Goal: Information Seeking & Learning: Check status

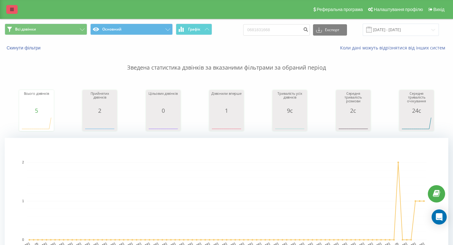
click at [13, 6] on link at bounding box center [11, 9] width 11 height 9
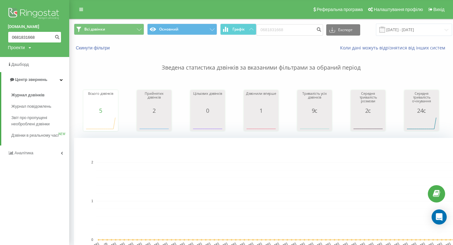
click at [23, 36] on input "0681831668" at bounding box center [34, 36] width 53 height 11
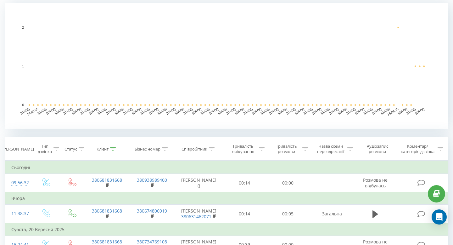
scroll to position [217, 0]
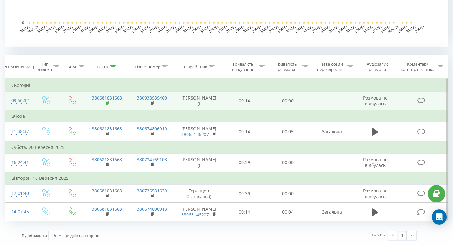
click at [108, 102] on icon at bounding box center [108, 102] width 2 height 3
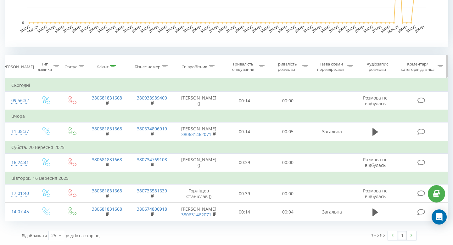
scroll to position [0, 0]
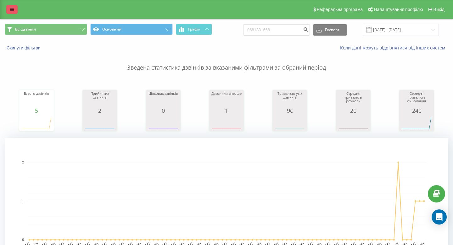
click at [12, 6] on link at bounding box center [11, 9] width 11 height 9
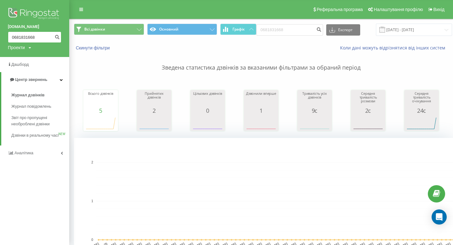
click at [23, 41] on input "0681831668" at bounding box center [34, 36] width 53 height 11
paste input "64662771"
type input "0664662771"
click at [58, 34] on icon "submit" at bounding box center [56, 36] width 5 height 4
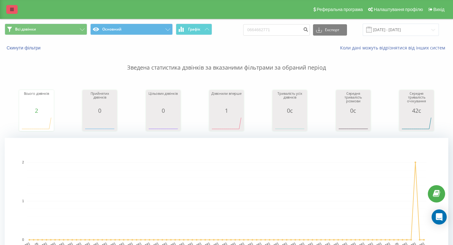
click at [8, 8] on link at bounding box center [11, 9] width 11 height 9
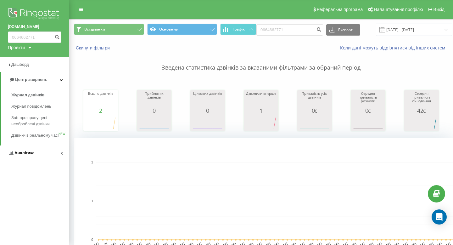
click at [33, 155] on span "Аналiтика" at bounding box center [24, 152] width 20 height 5
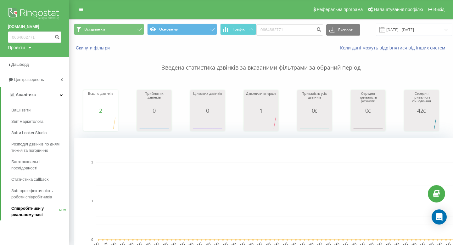
click at [33, 211] on span "Співробітники у реальному часі" at bounding box center [35, 211] width 48 height 13
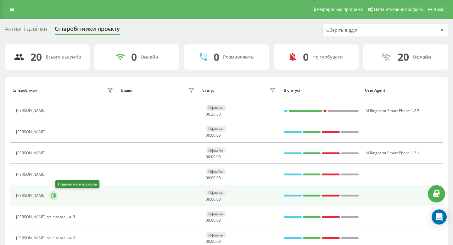
click at [58, 193] on button at bounding box center [53, 195] width 9 height 9
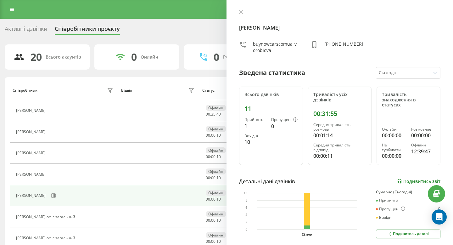
click at [425, 178] on link "Подивитись звіт" at bounding box center [418, 180] width 43 height 5
click at [423, 178] on link "Подивитись звіт" at bounding box center [418, 180] width 43 height 5
click at [12, 11] on icon at bounding box center [12, 9] width 4 height 4
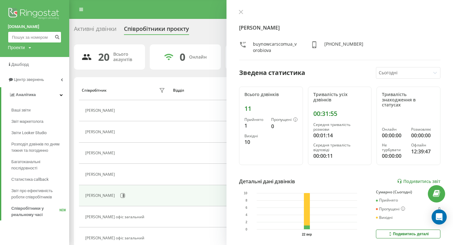
click at [28, 38] on input at bounding box center [34, 36] width 53 height 11
paste input "0732758138"
type input "0732758138"
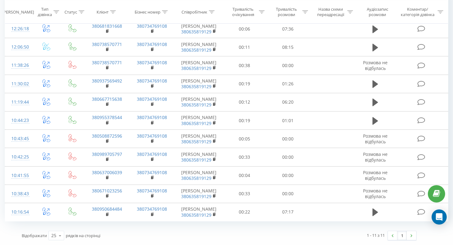
scroll to position [341, 0]
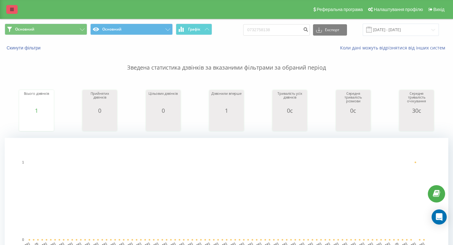
click at [13, 7] on icon at bounding box center [12, 9] width 4 height 4
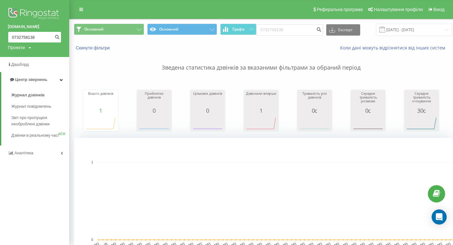
click at [29, 34] on input "0732758138" at bounding box center [34, 36] width 53 height 11
paste input "982452465"
type input "0982452465"
click at [59, 36] on icon "submit" at bounding box center [56, 36] width 5 height 4
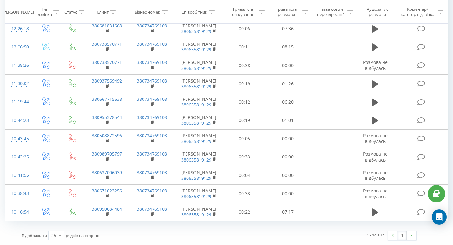
scroll to position [406, 0]
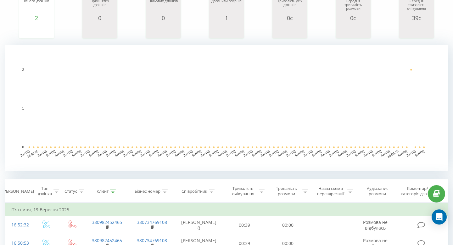
scroll to position [215, 0]
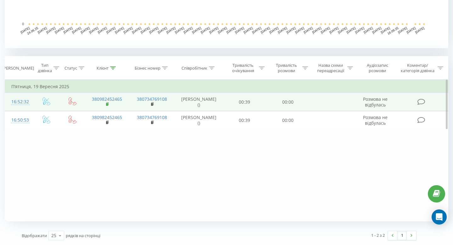
click at [106, 103] on icon at bounding box center [107, 104] width 3 height 4
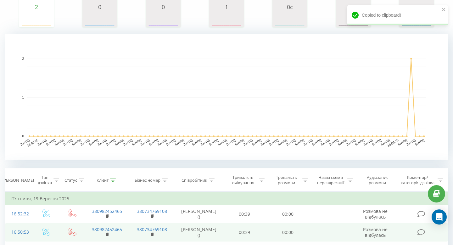
scroll to position [0, 0]
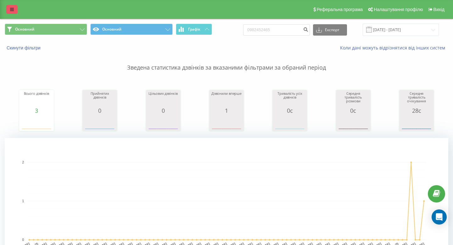
click at [8, 10] on link at bounding box center [11, 9] width 11 height 9
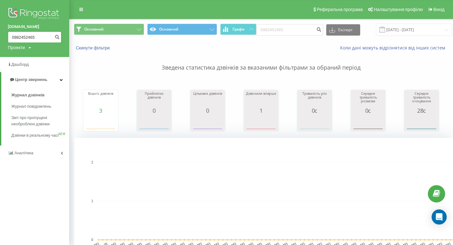
click at [27, 40] on input "0982452465" at bounding box center [34, 36] width 53 height 11
paste input "51956662"
type input "0951956662"
click at [59, 38] on icon "submit" at bounding box center [56, 36] width 5 height 4
